Goal: Find specific page/section: Find specific page/section

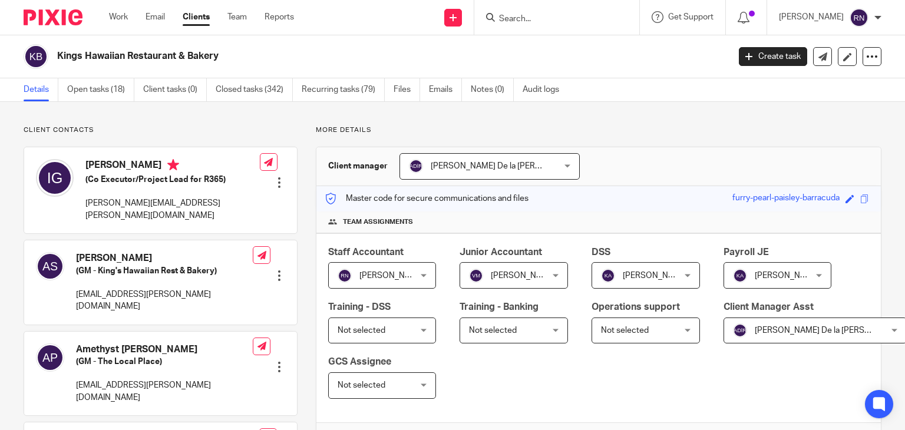
scroll to position [342, 0]
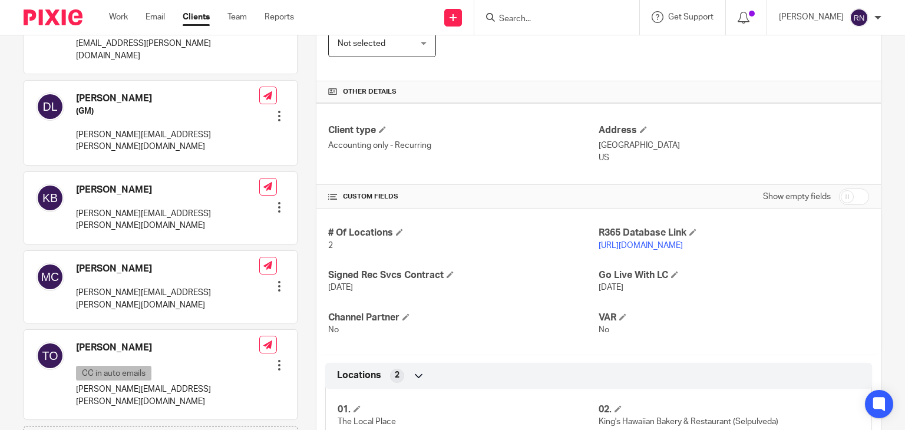
click at [572, 19] on input "Search" at bounding box center [551, 19] width 106 height 11
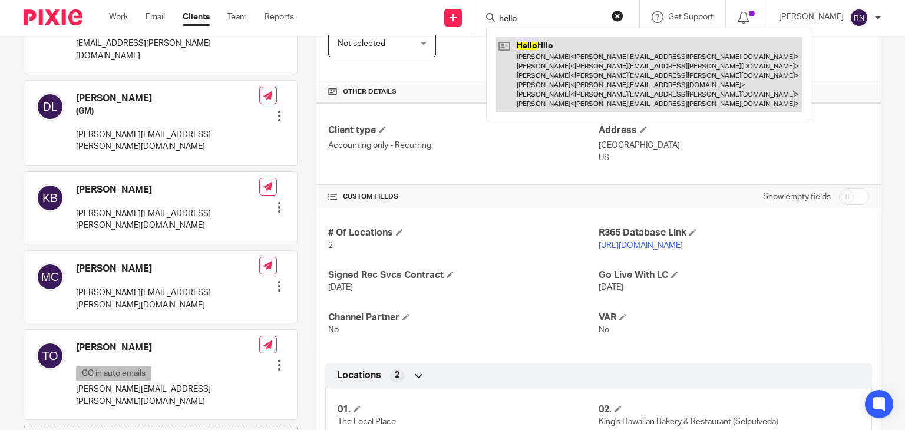
type input "hello"
click at [579, 68] on link at bounding box center [648, 74] width 306 height 75
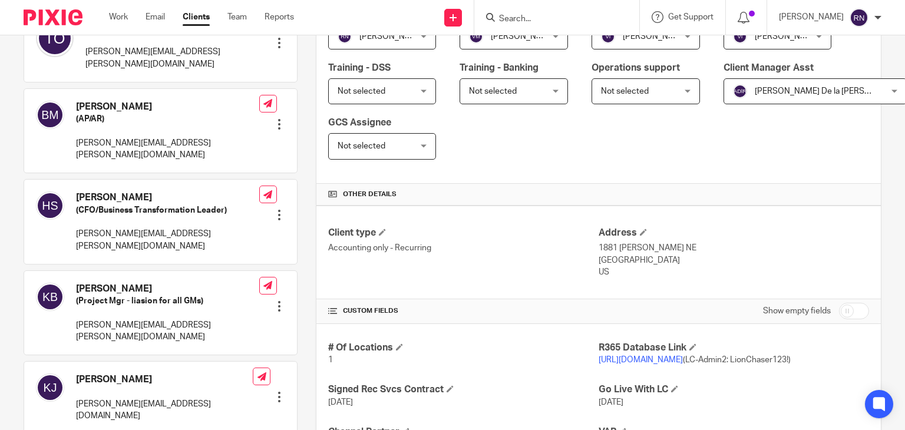
scroll to position [277, 0]
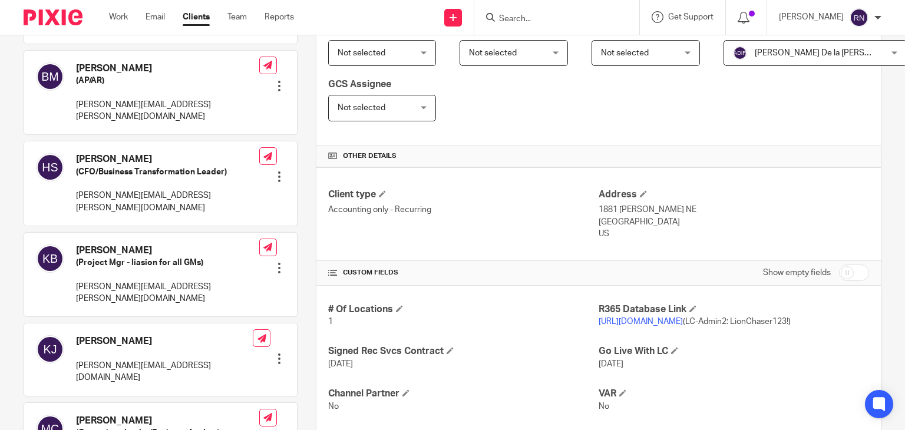
click at [679, 319] on link "[URL][DOMAIN_NAME]" at bounding box center [641, 322] width 84 height 8
